Goal: Find specific page/section: Find specific page/section

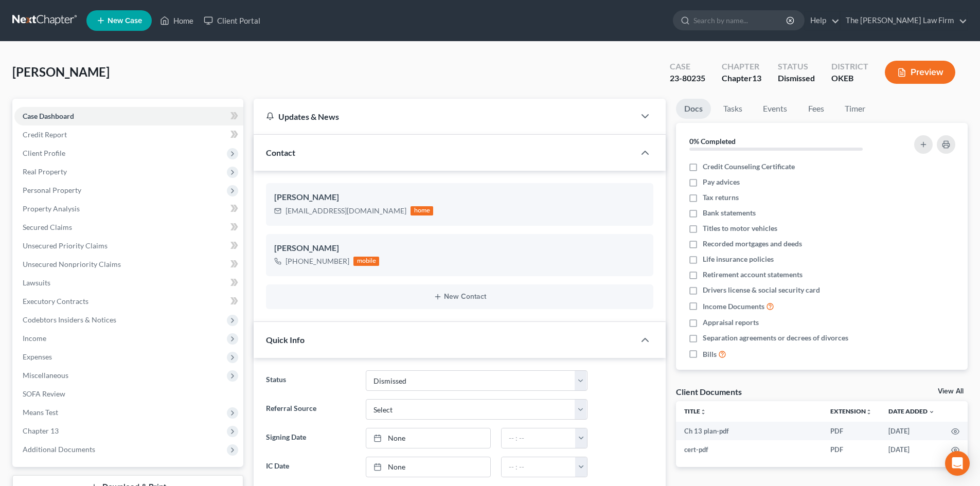
select select "1"
click at [741, 20] on input "search" at bounding box center [741, 20] width 94 height 19
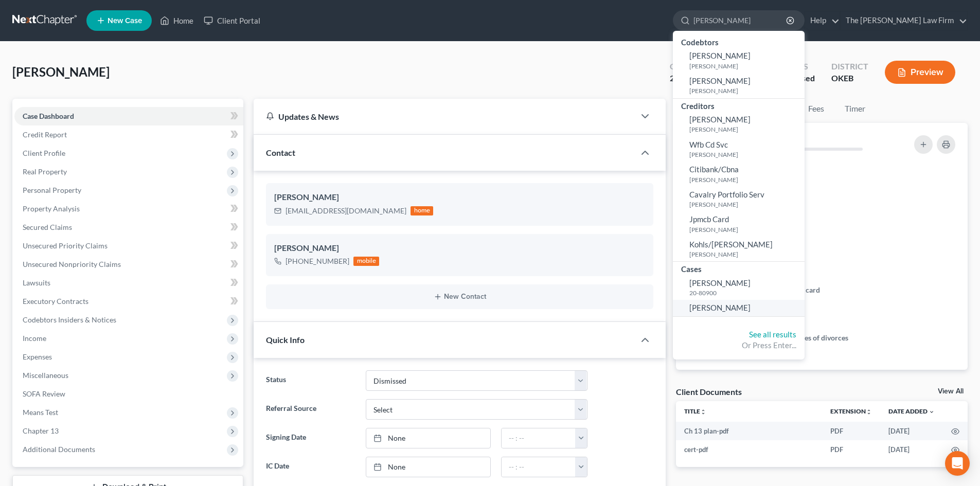
type input "[PERSON_NAME]"
click at [751, 308] on span "[PERSON_NAME]" at bounding box center [719, 307] width 61 height 9
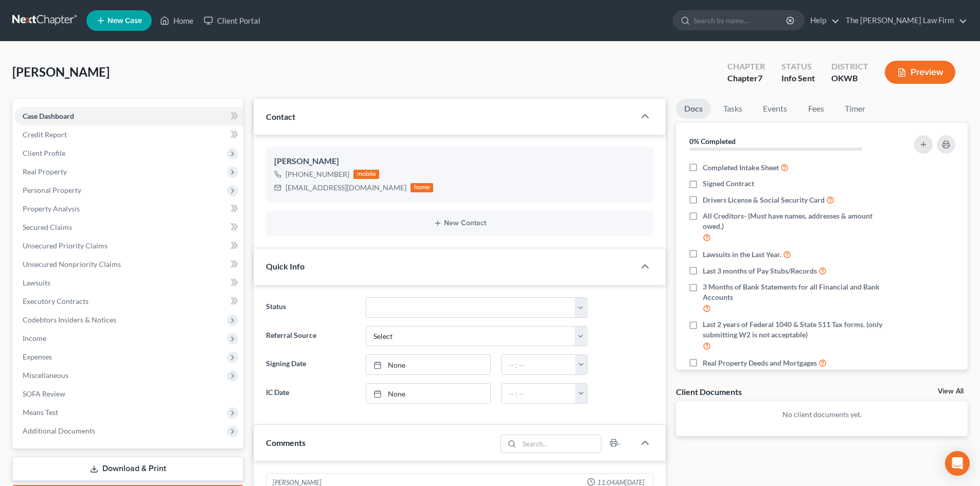
scroll to position [1, 0]
click at [750, 22] on input "search" at bounding box center [741, 20] width 94 height 19
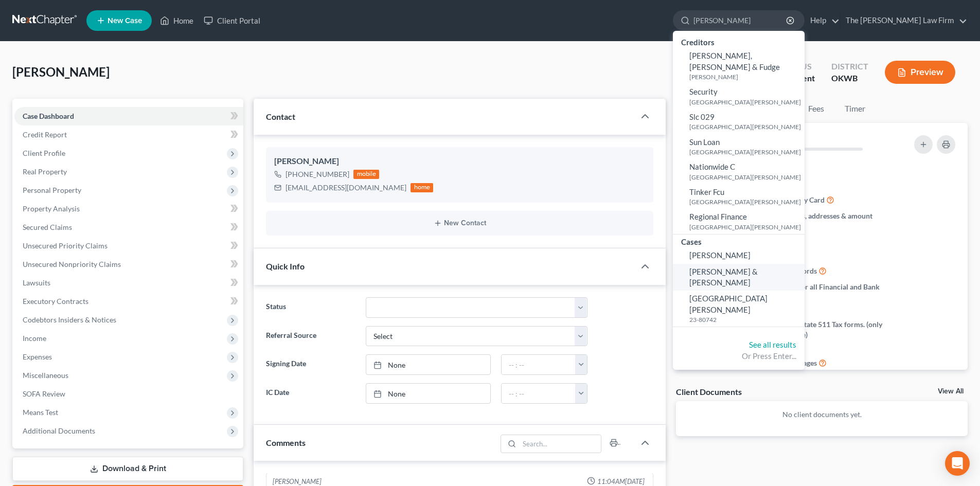
type input "[PERSON_NAME]"
click at [758, 267] on span "[PERSON_NAME] & [PERSON_NAME]" at bounding box center [723, 277] width 68 height 20
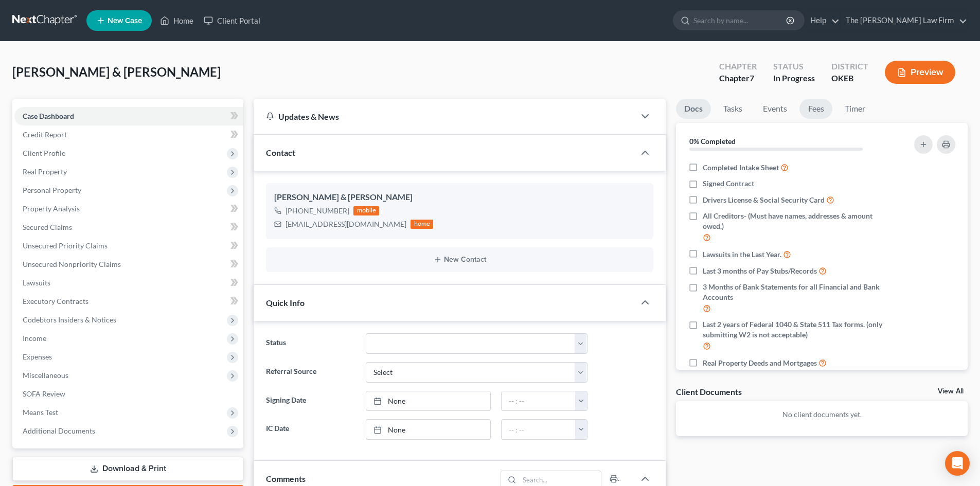
click at [819, 105] on link "Fees" at bounding box center [816, 109] width 33 height 20
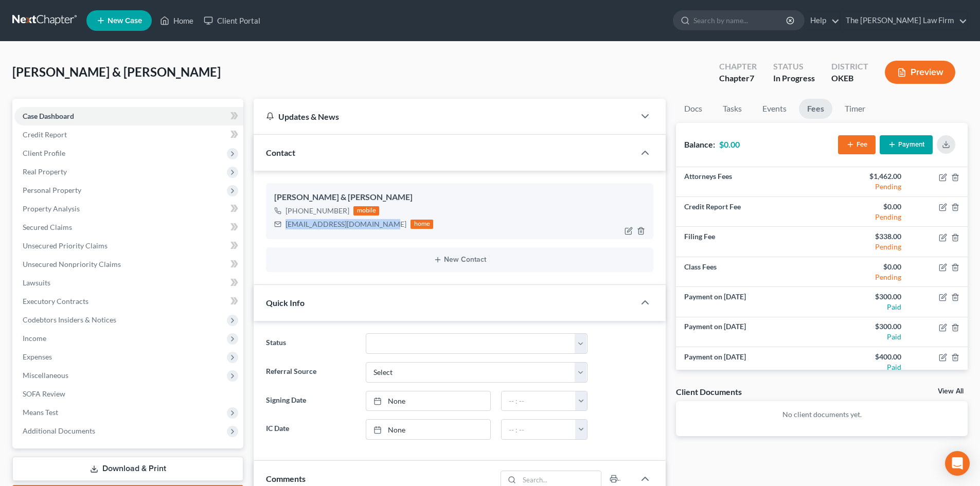
drag, startPoint x: 379, startPoint y: 225, endPoint x: 285, endPoint y: 227, distance: 94.7
click at [285, 227] on div "[EMAIL_ADDRESS][DOMAIN_NAME] home" at bounding box center [353, 224] width 159 height 13
copy div "[EMAIL_ADDRESS][DOMAIN_NAME]"
click at [756, 20] on input "search" at bounding box center [741, 20] width 94 height 19
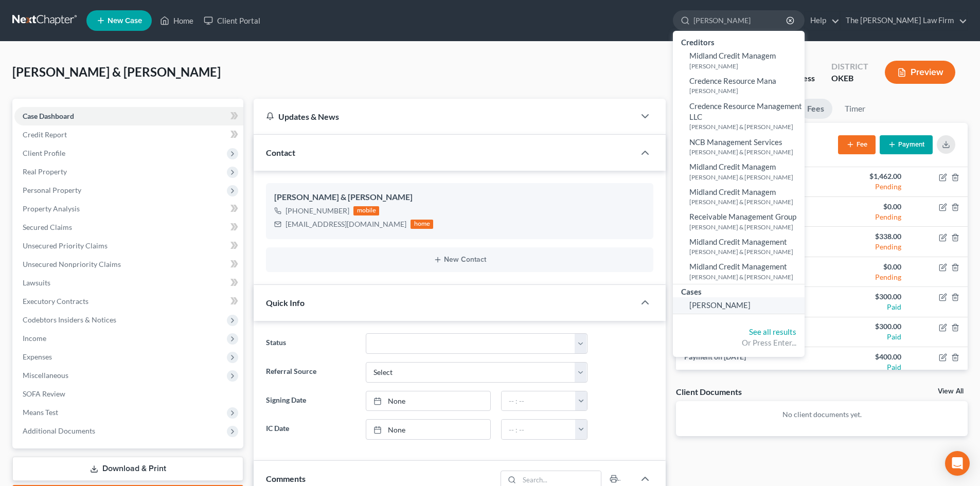
type input "[PERSON_NAME]"
click at [751, 302] on span "[PERSON_NAME]" at bounding box center [719, 304] width 61 height 9
select select "1"
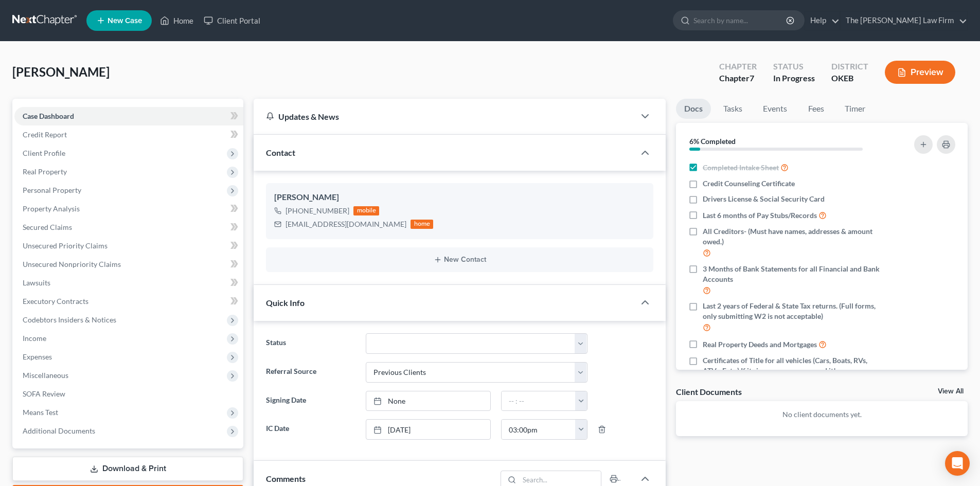
scroll to position [432, 0]
click at [820, 106] on link "Fees" at bounding box center [816, 109] width 33 height 20
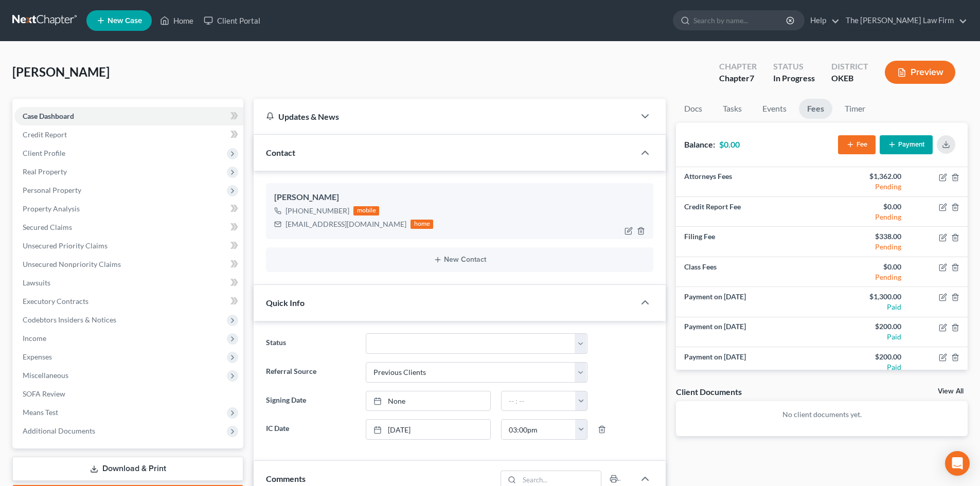
click at [287, 224] on div "[EMAIL_ADDRESS][DOMAIN_NAME]" at bounding box center [346, 224] width 121 height 10
drag, startPoint x: 286, startPoint y: 223, endPoint x: 354, endPoint y: 218, distance: 69.1
click at [372, 229] on div "[EMAIL_ADDRESS][DOMAIN_NAME]" at bounding box center [346, 224] width 121 height 10
drag, startPoint x: 377, startPoint y: 226, endPoint x: 280, endPoint y: 226, distance: 96.2
click at [280, 226] on div "[EMAIL_ADDRESS][DOMAIN_NAME] home" at bounding box center [353, 224] width 159 height 13
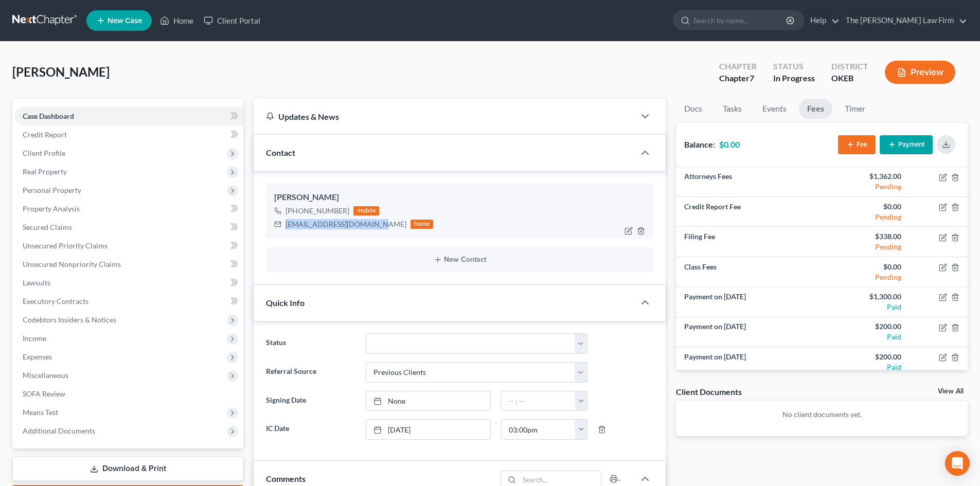
copy div "[EMAIL_ADDRESS][DOMAIN_NAME]"
